Goal: Information Seeking & Learning: Learn about a topic

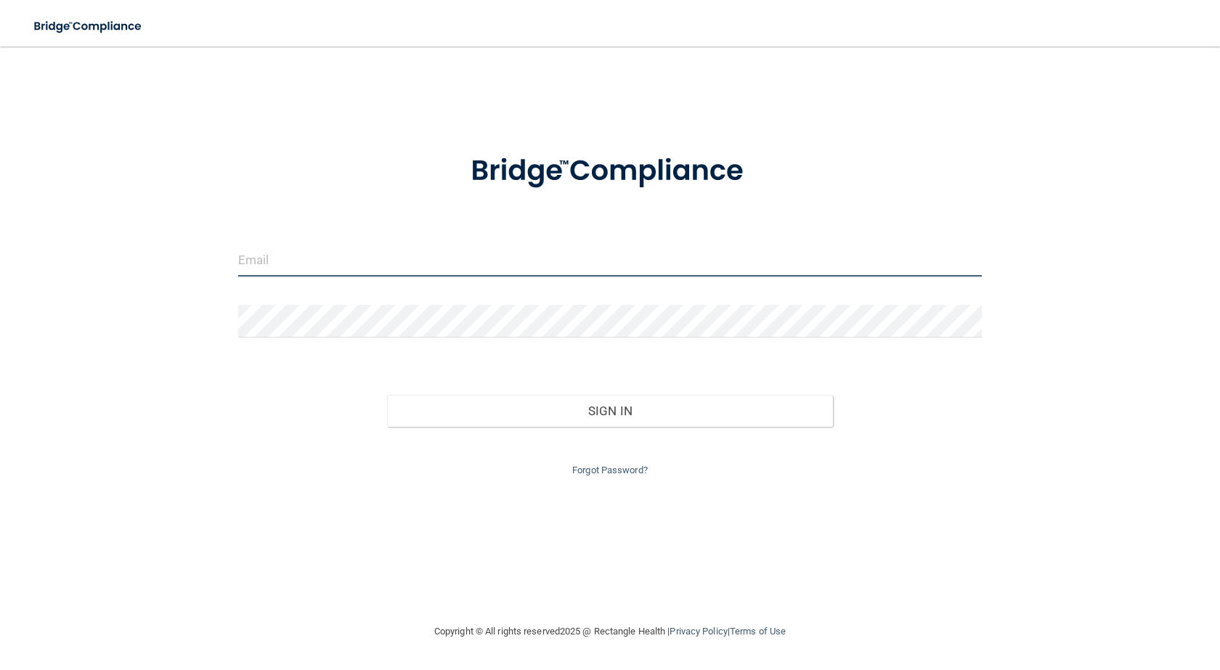
click at [499, 265] on input "email" at bounding box center [609, 260] width 743 height 33
type input "[EMAIL_ADDRESS][DOMAIN_NAME]"
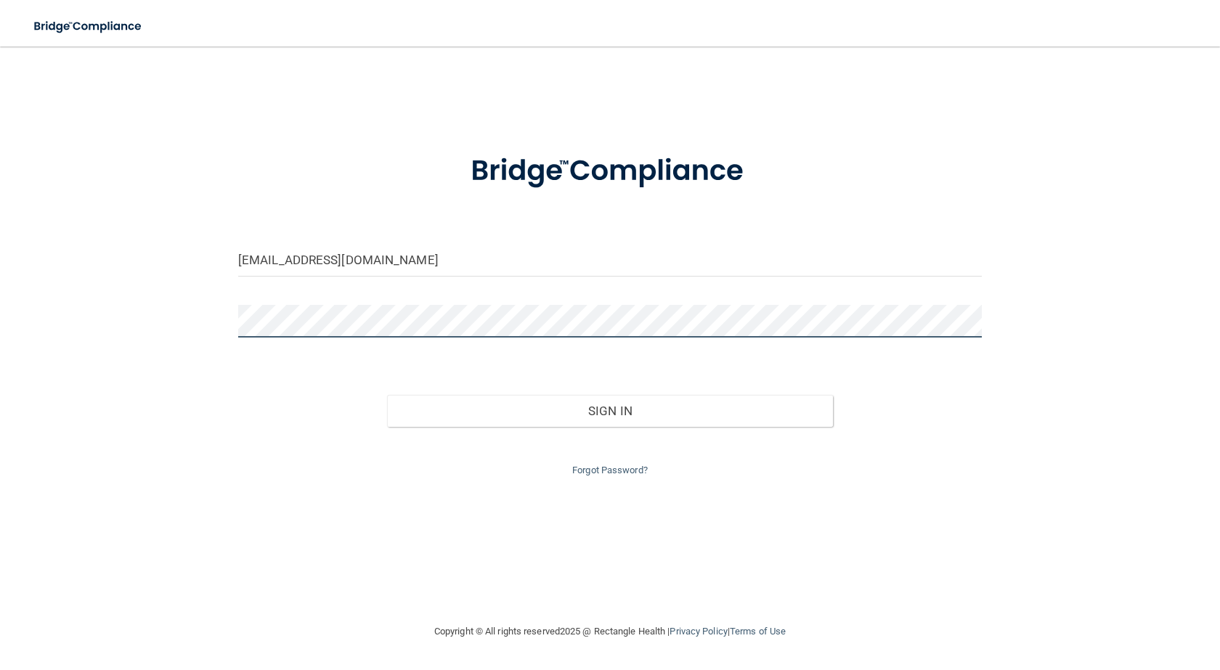
click at [387, 395] on button "Sign In" at bounding box center [610, 411] width 446 height 32
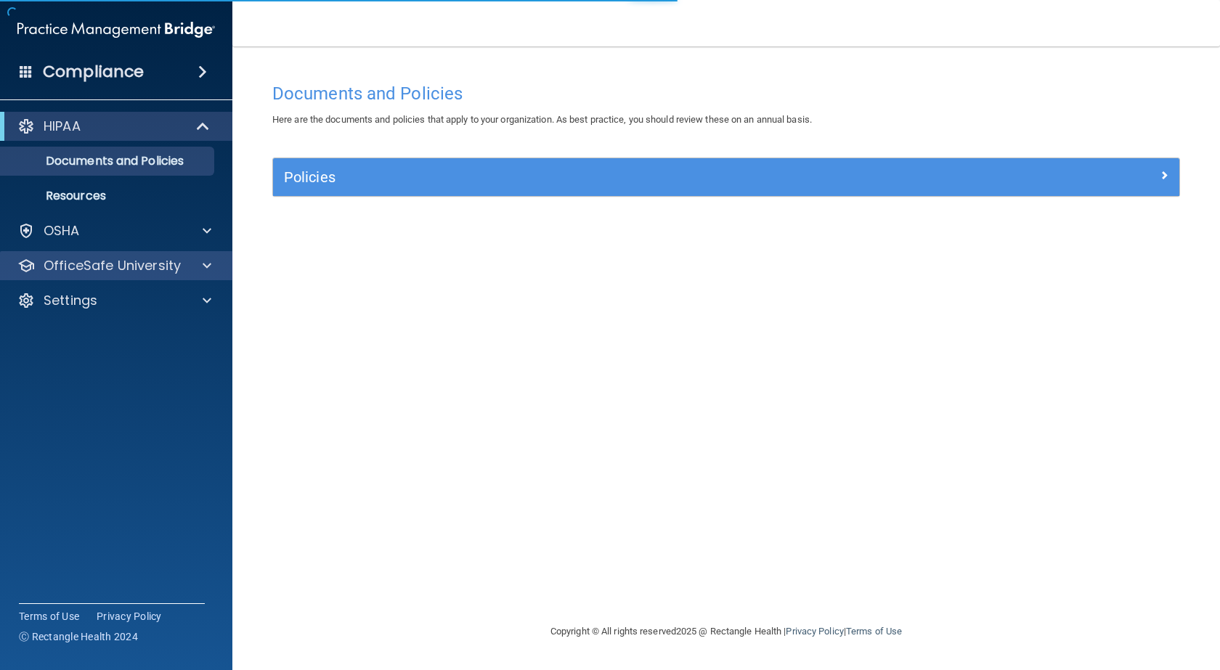
click at [90, 276] on div "OfficeSafe University" at bounding box center [116, 265] width 233 height 29
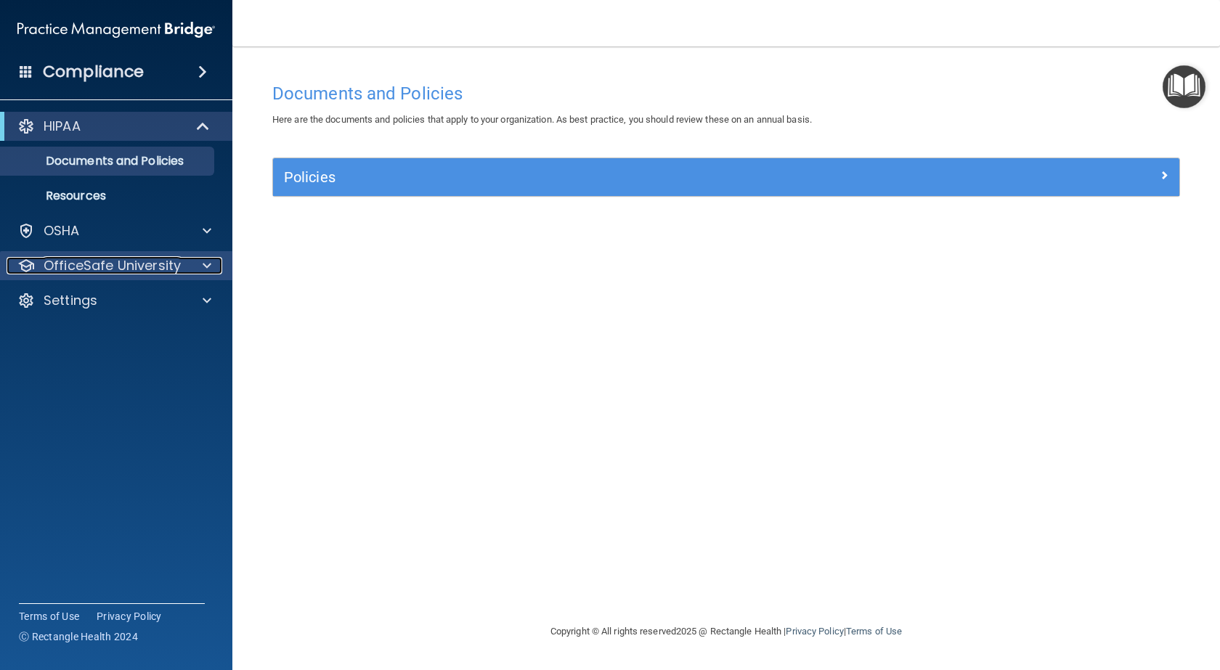
click at [211, 262] on span at bounding box center [207, 265] width 9 height 17
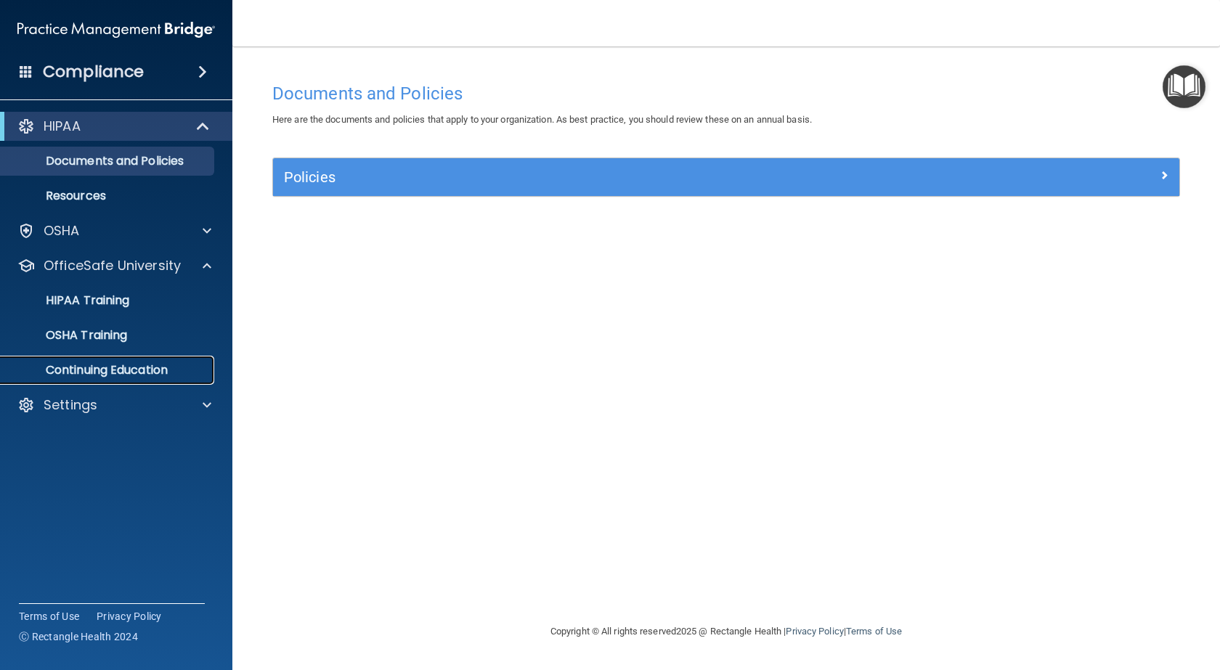
click at [156, 371] on p "Continuing Education" at bounding box center [108, 370] width 198 height 15
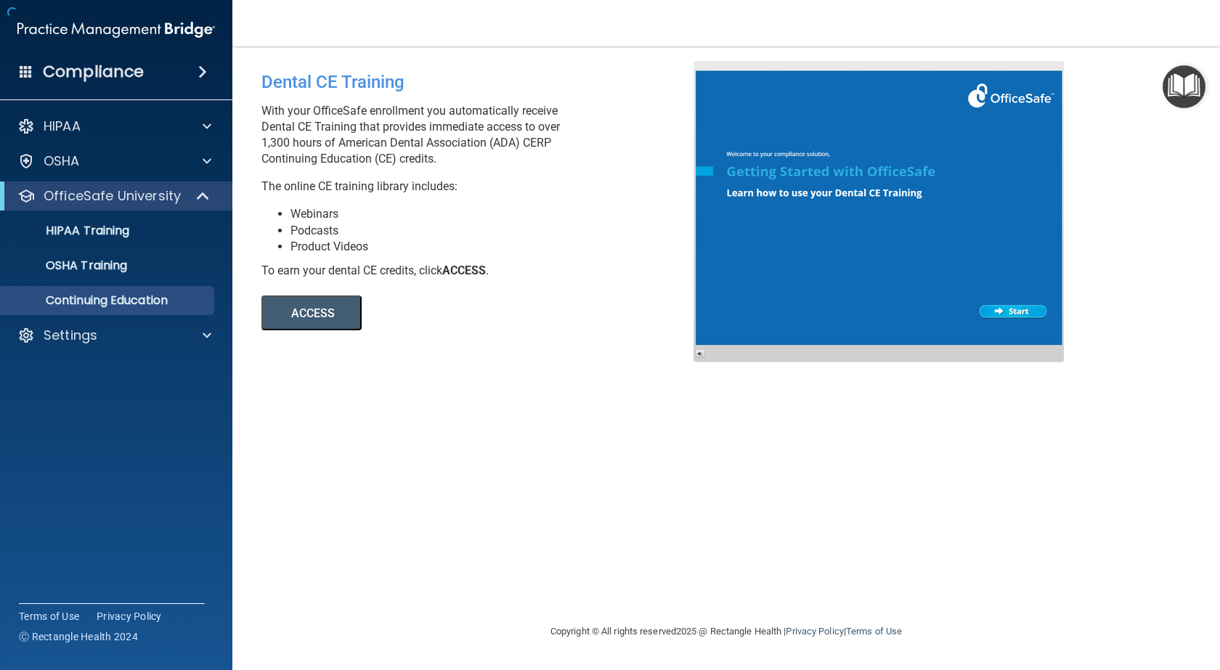
click at [319, 316] on button "ACCESS" at bounding box center [311, 312] width 100 height 35
